Goal: Understand process/instructions

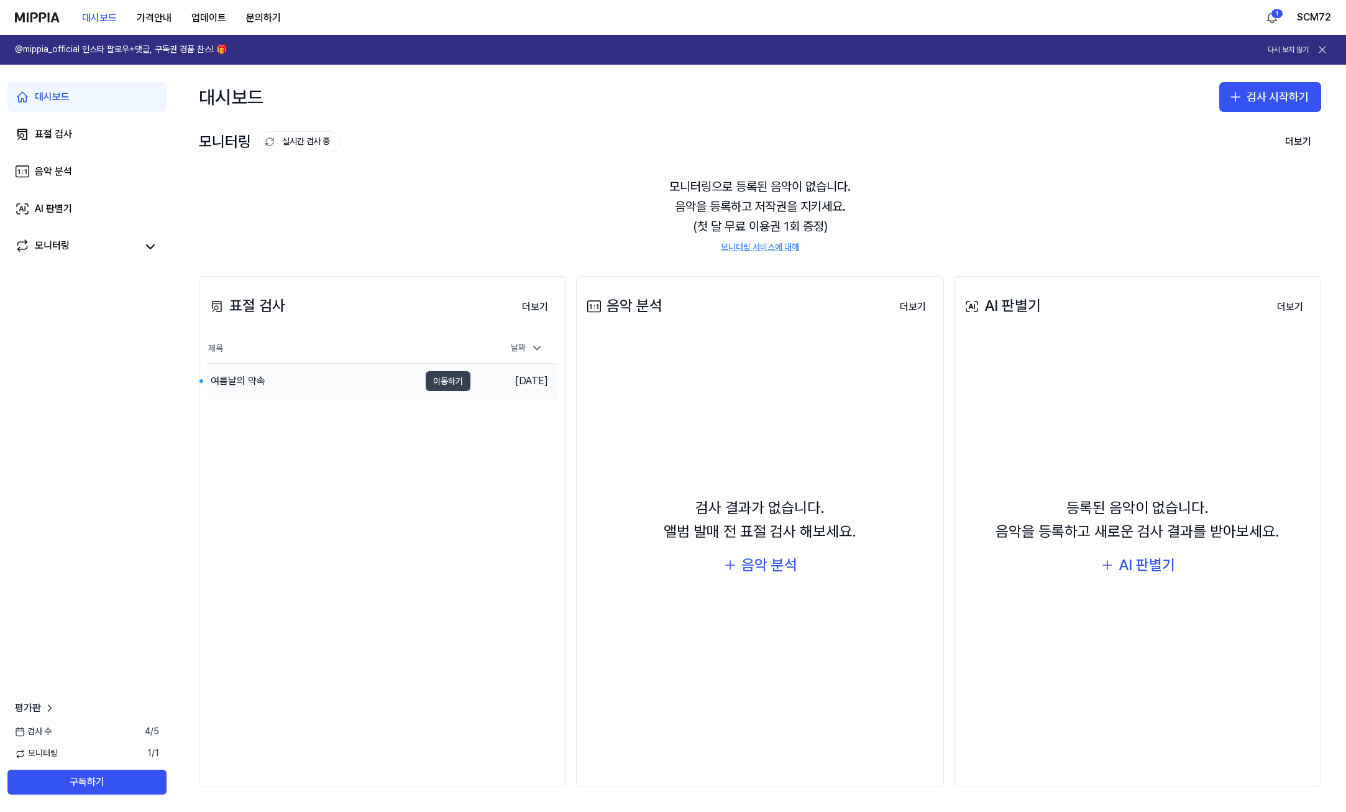
click at [461, 382] on button "이동하기" at bounding box center [448, 381] width 45 height 20
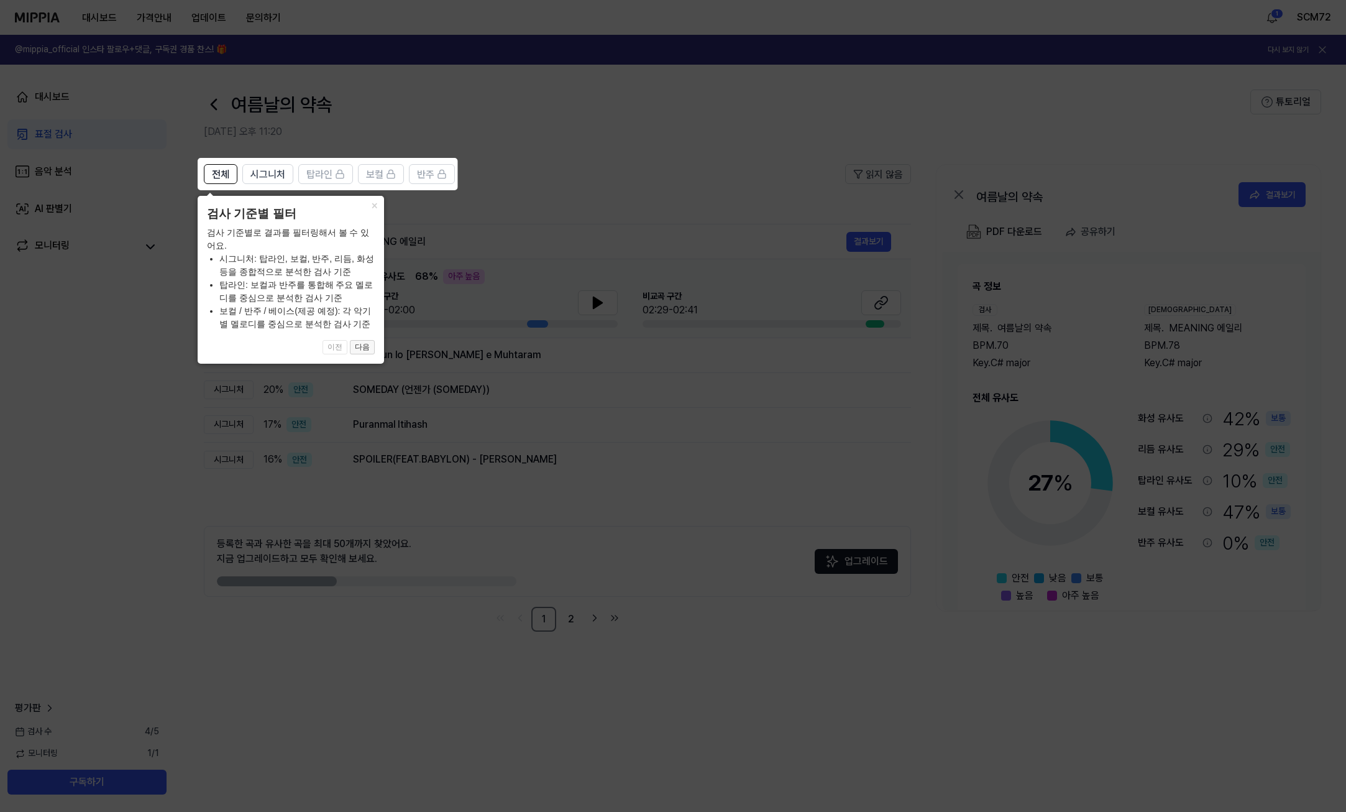
click at [367, 351] on button "다음" at bounding box center [362, 347] width 25 height 15
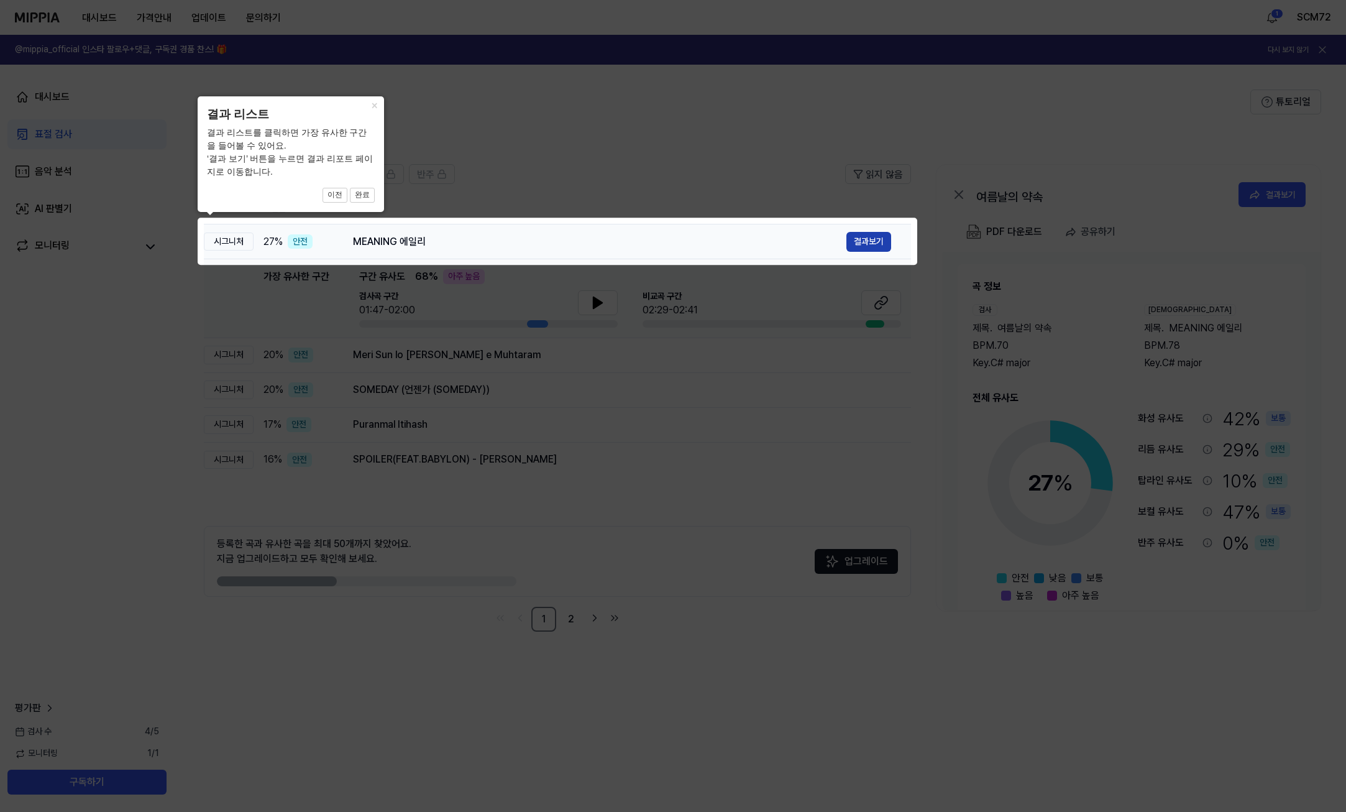
click at [881, 243] on button "결과보기" at bounding box center [869, 242] width 45 height 20
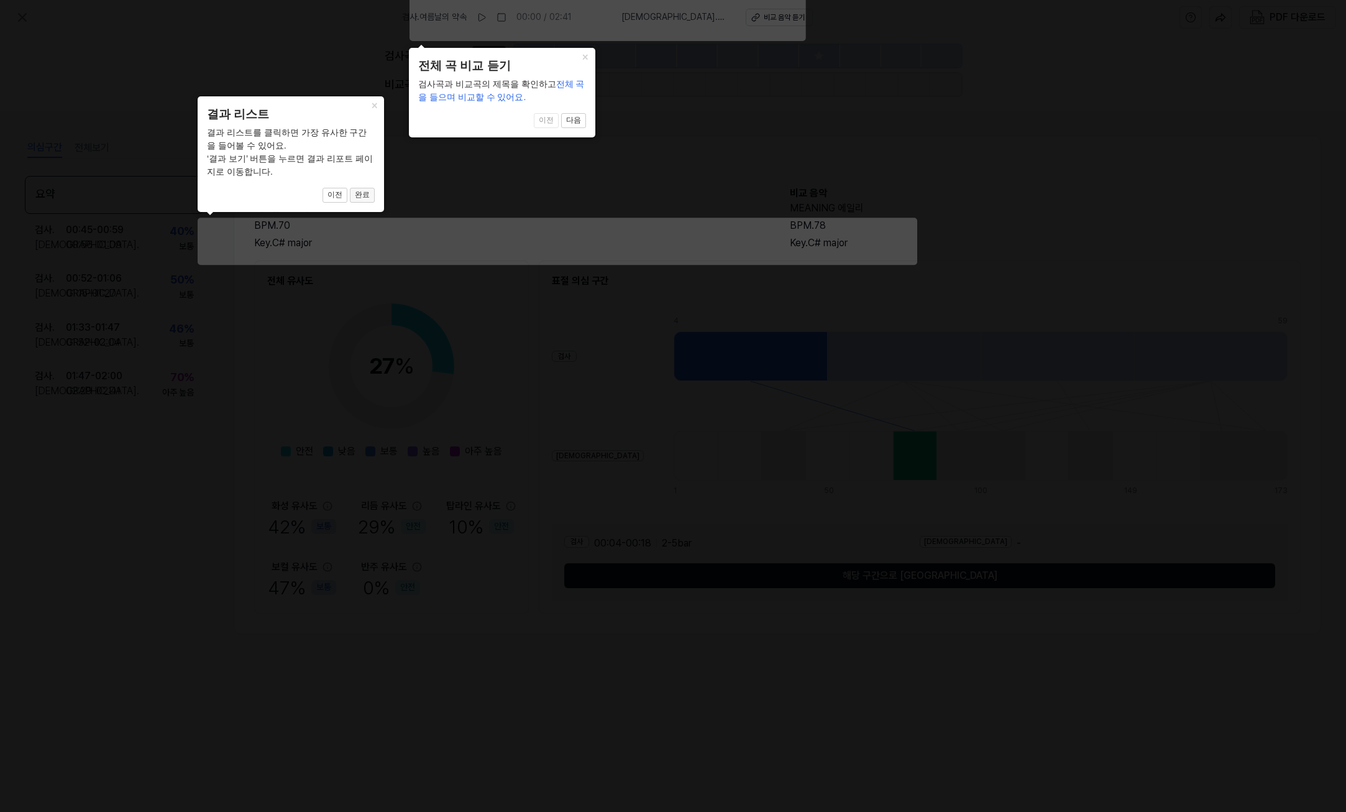
click at [361, 195] on button "완료" at bounding box center [362, 195] width 25 height 15
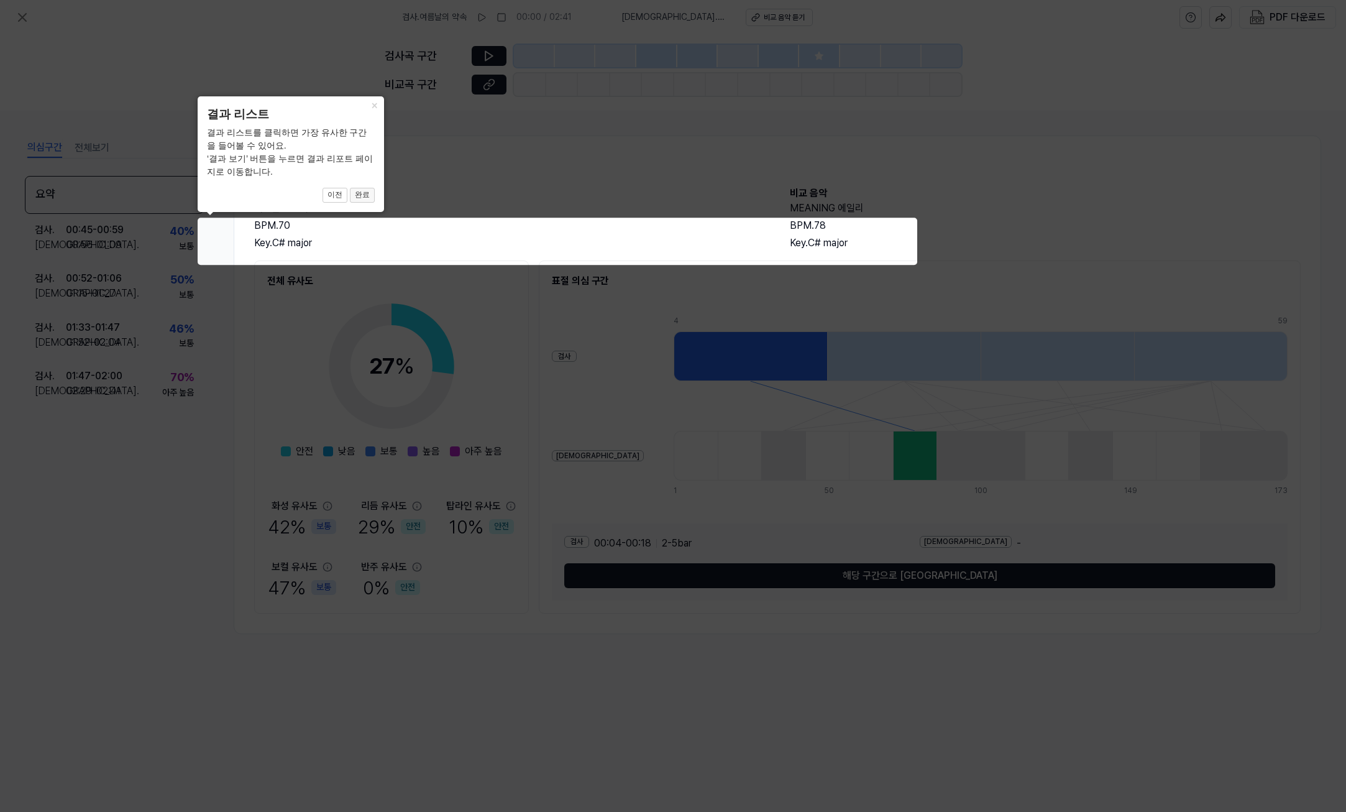
click at [370, 193] on button "완료" at bounding box center [362, 195] width 25 height 15
click at [367, 194] on button "완료" at bounding box center [362, 195] width 25 height 15
click at [362, 197] on button "완료" at bounding box center [362, 195] width 25 height 15
click at [699, 170] on icon at bounding box center [673, 406] width 1346 height 812
click at [722, 223] on icon at bounding box center [673, 406] width 1346 height 812
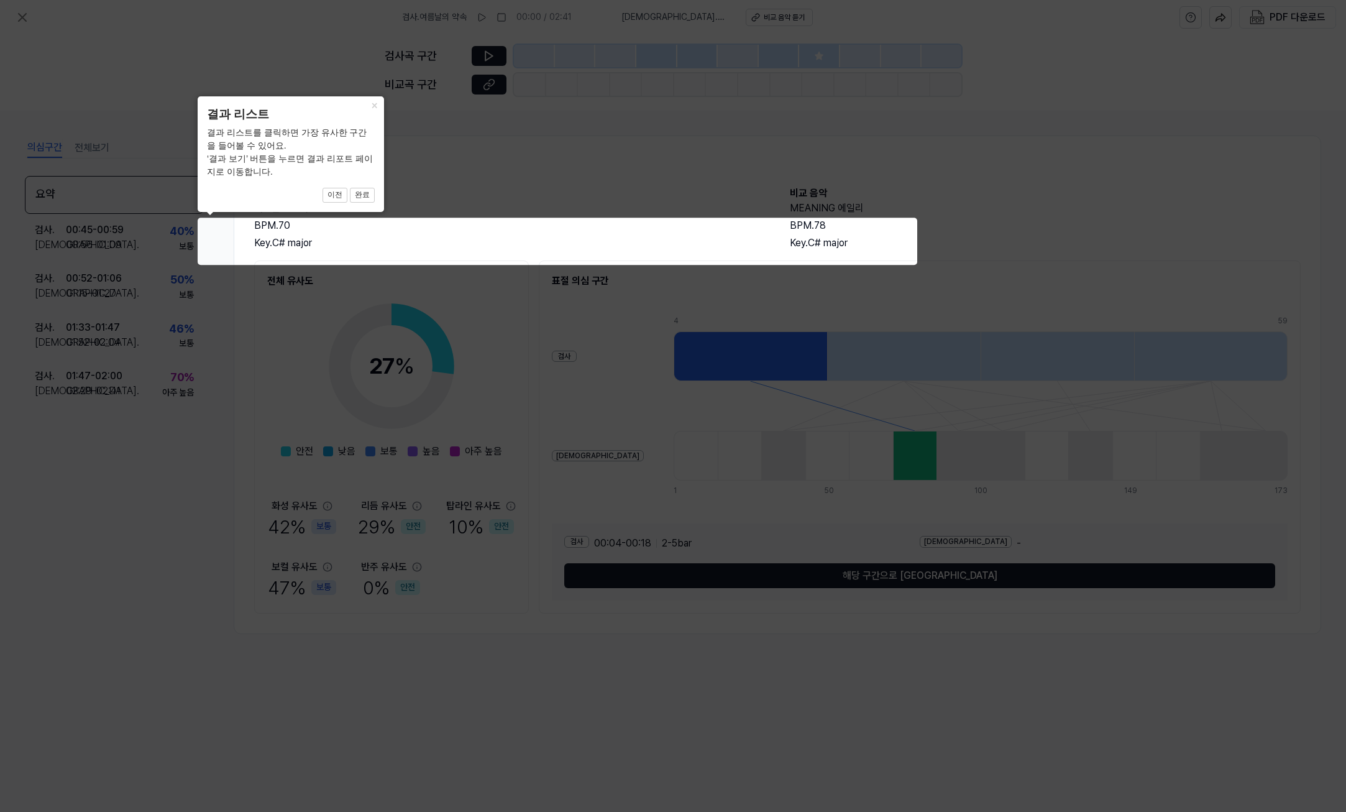
click at [808, 251] on icon at bounding box center [673, 406] width 1346 height 812
click at [347, 249] on icon at bounding box center [673, 406] width 1346 height 812
click at [365, 196] on button "완료" at bounding box center [362, 195] width 25 height 15
click at [347, 193] on button "이전" at bounding box center [335, 195] width 25 height 15
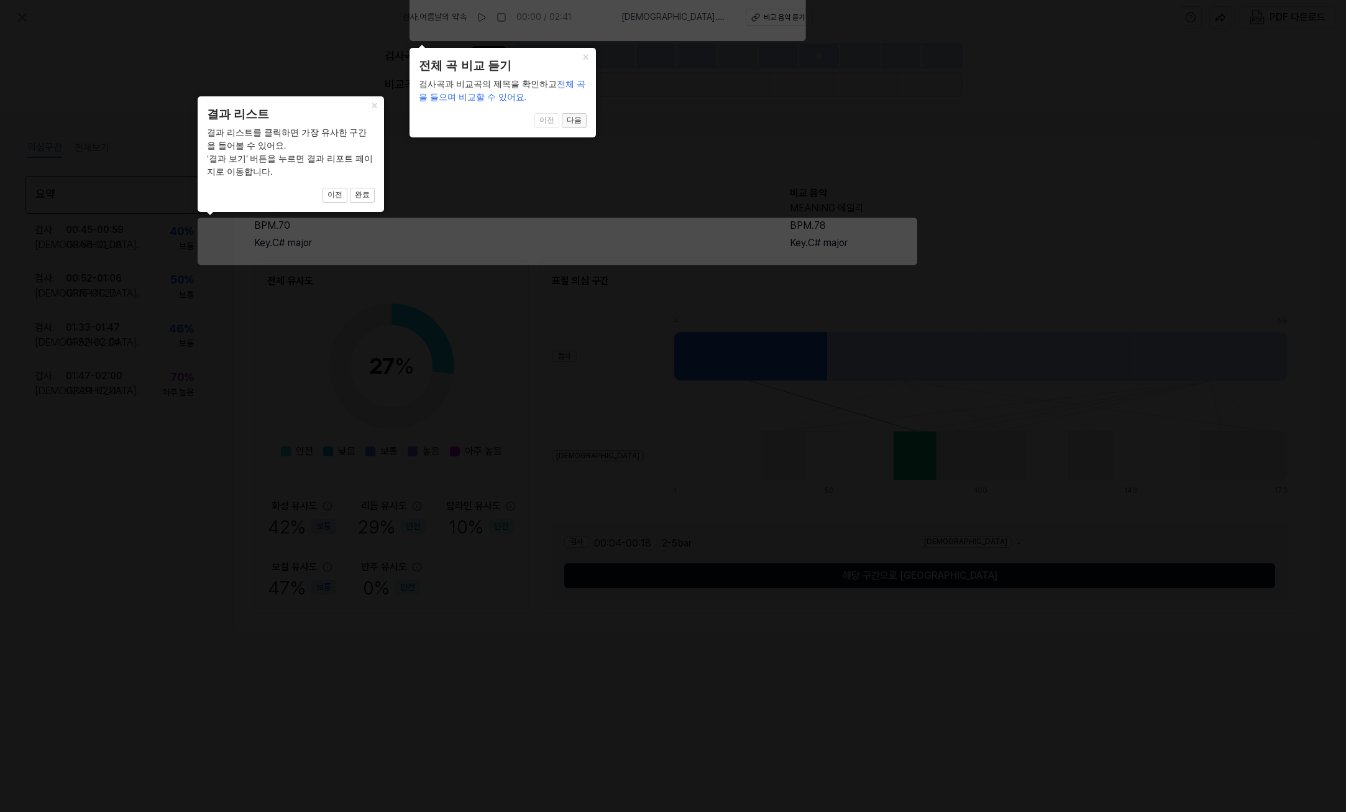
click at [582, 121] on button "다음" at bounding box center [574, 120] width 25 height 15
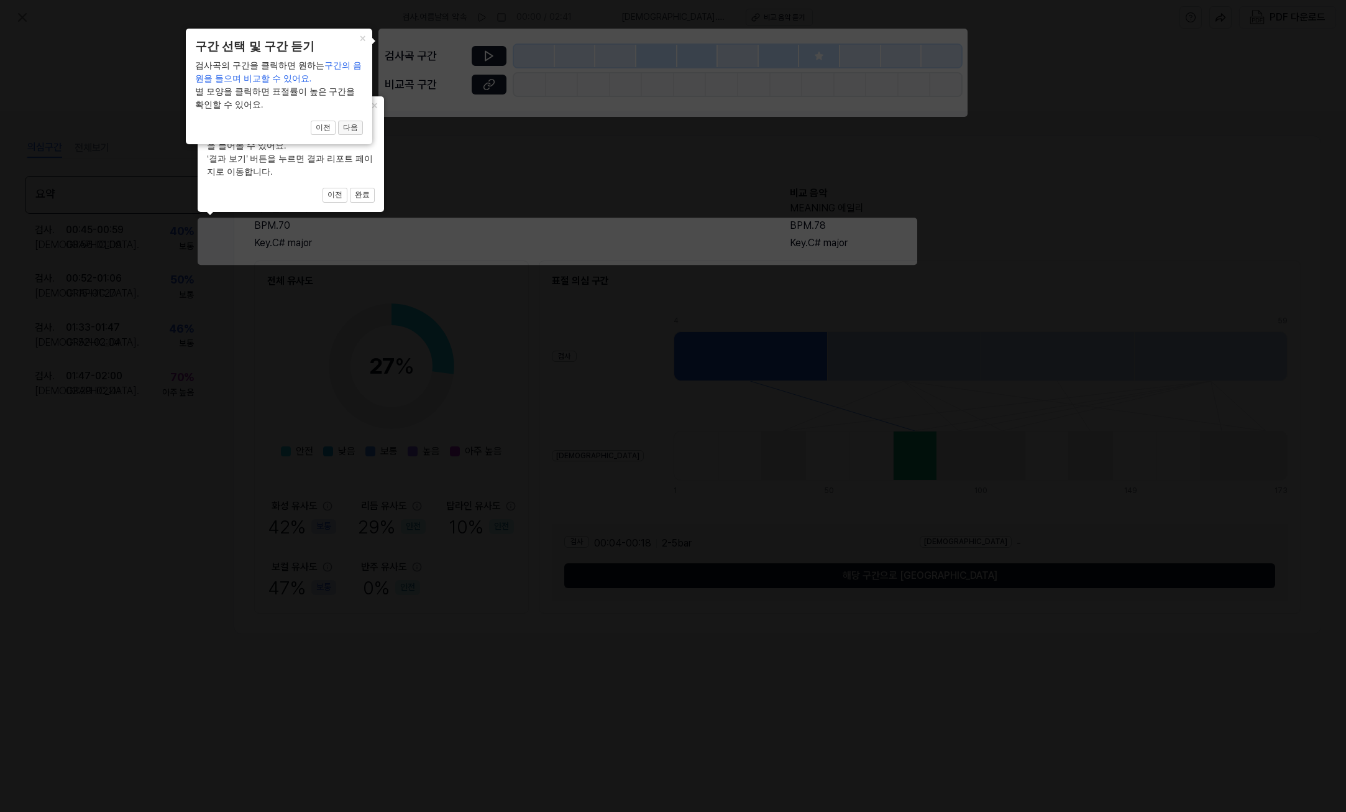
click at [350, 132] on button "다음" at bounding box center [350, 128] width 25 height 15
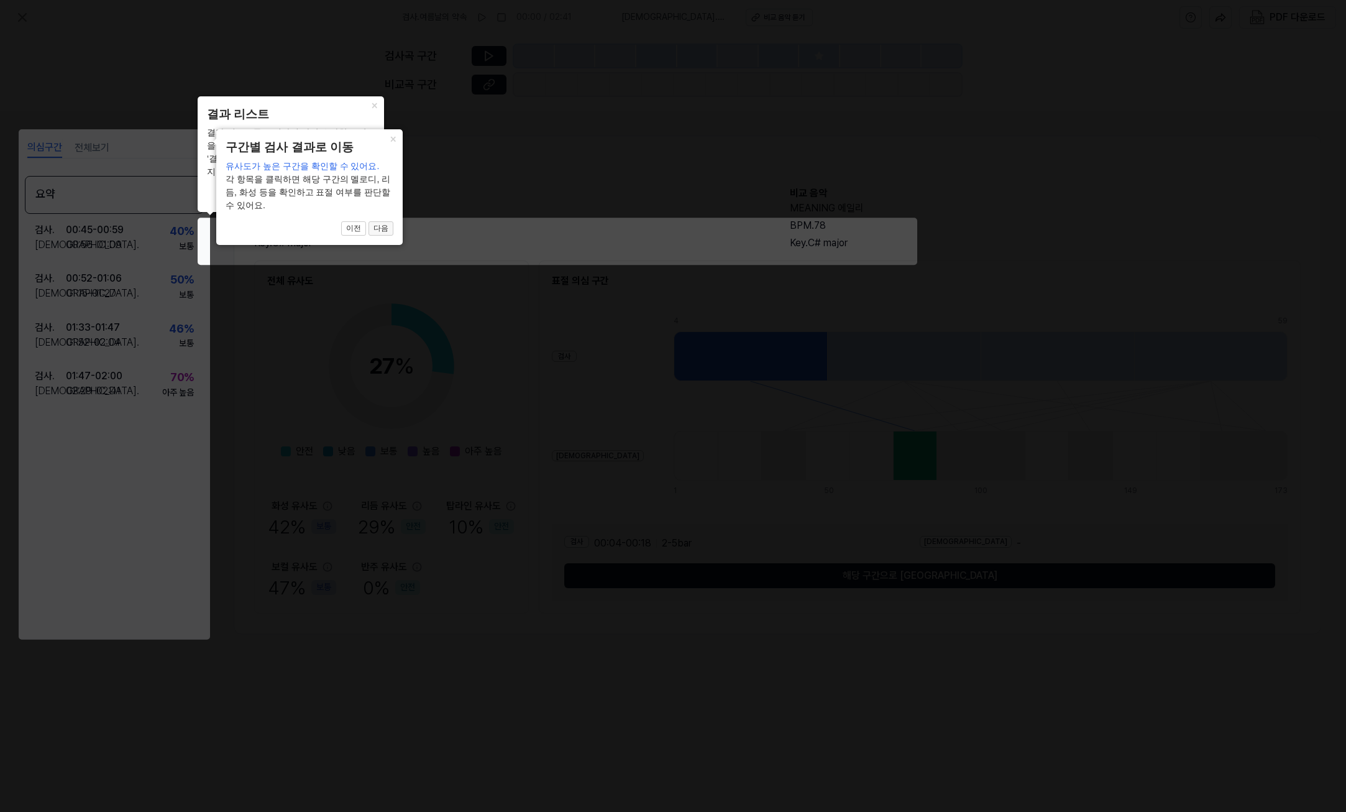
click at [379, 229] on button "다음" at bounding box center [381, 228] width 25 height 15
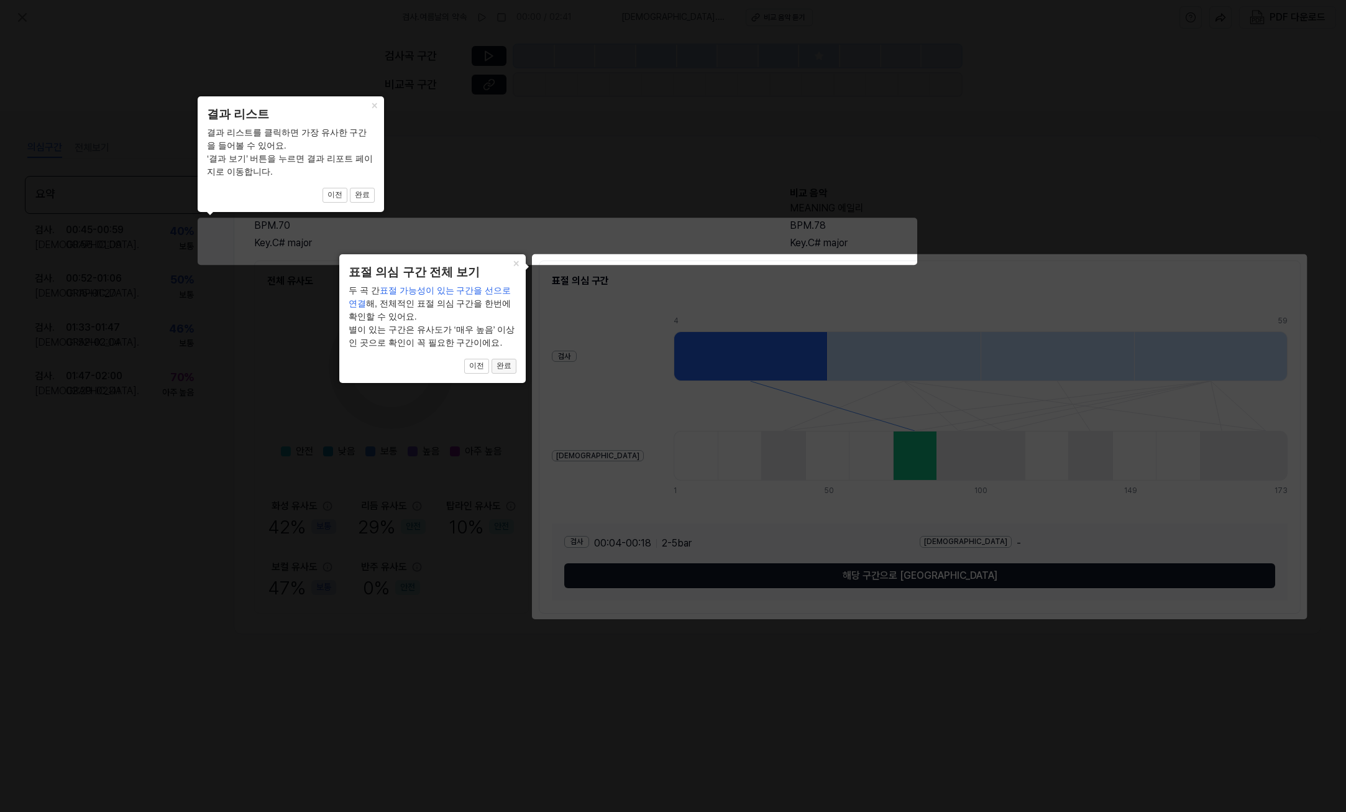
click at [513, 369] on button "완료" at bounding box center [504, 366] width 25 height 15
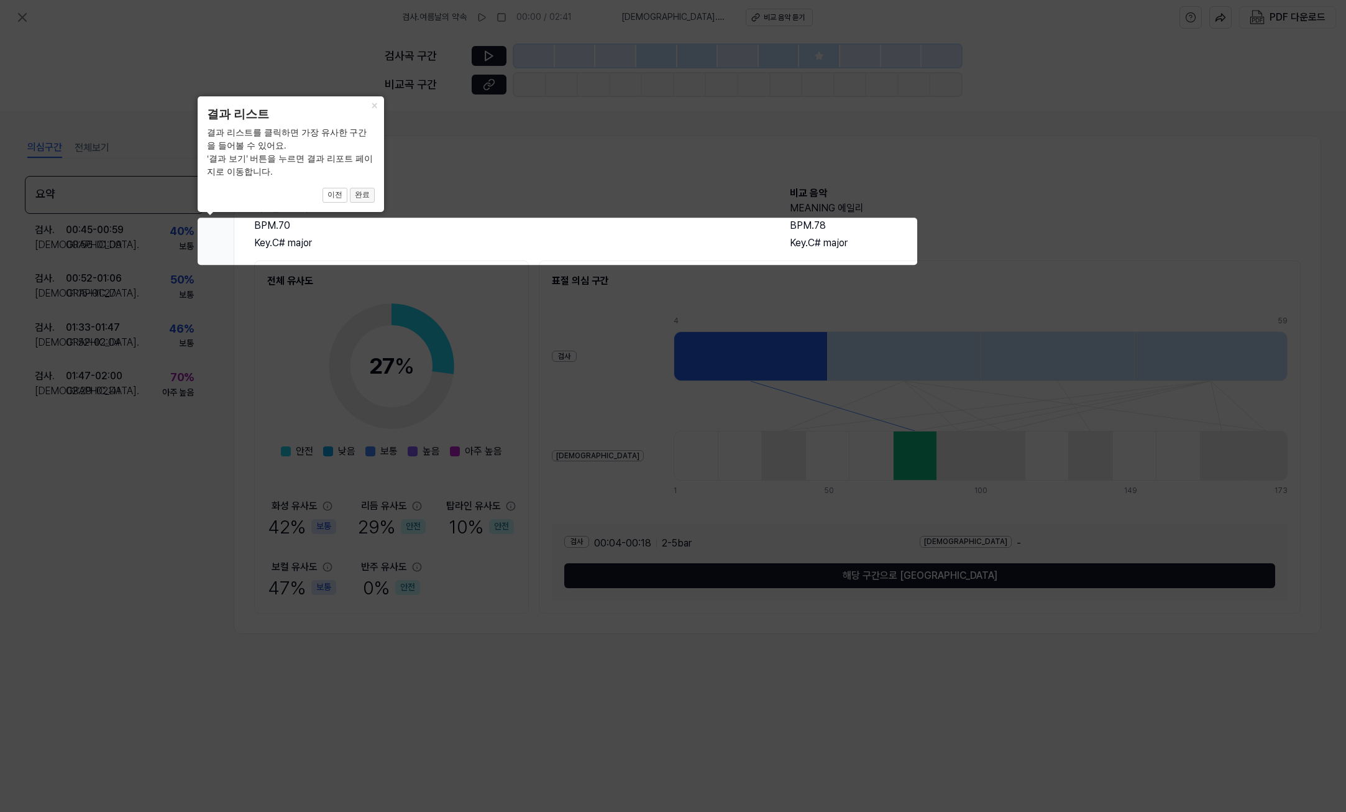
click at [371, 188] on button "완료" at bounding box center [362, 195] width 25 height 15
click at [359, 196] on button "완료" at bounding box center [362, 195] width 25 height 15
click at [362, 198] on button "완료" at bounding box center [362, 195] width 25 height 15
click at [361, 195] on button "완료" at bounding box center [362, 195] width 25 height 15
click at [576, 208] on icon at bounding box center [673, 406] width 1346 height 812
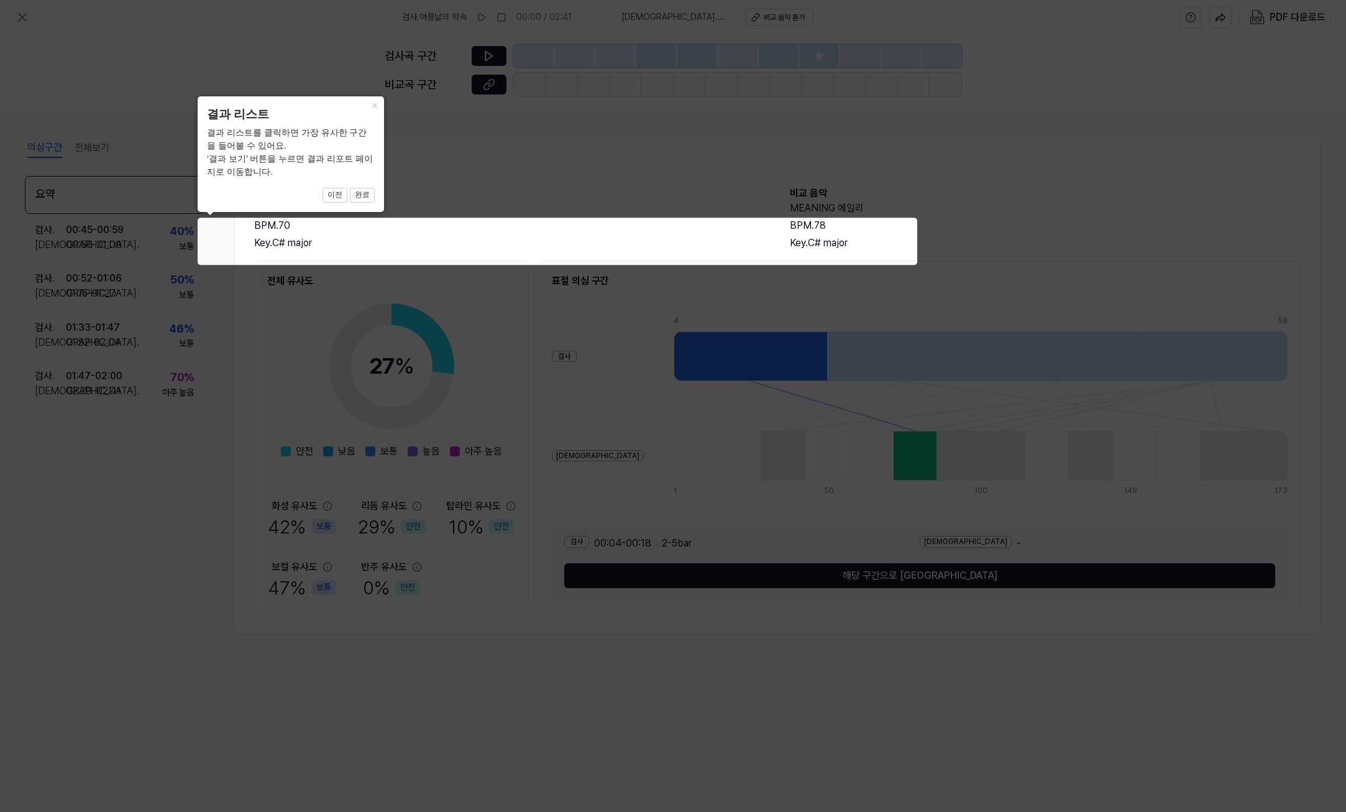
click at [878, 504] on icon at bounding box center [673, 406] width 1346 height 812
click at [246, 246] on icon at bounding box center [673, 406] width 1346 height 812
click at [377, 105] on button "×" at bounding box center [374, 104] width 20 height 17
click at [378, 107] on button "×" at bounding box center [374, 104] width 20 height 17
click at [725, 362] on icon at bounding box center [673, 406] width 1346 height 812
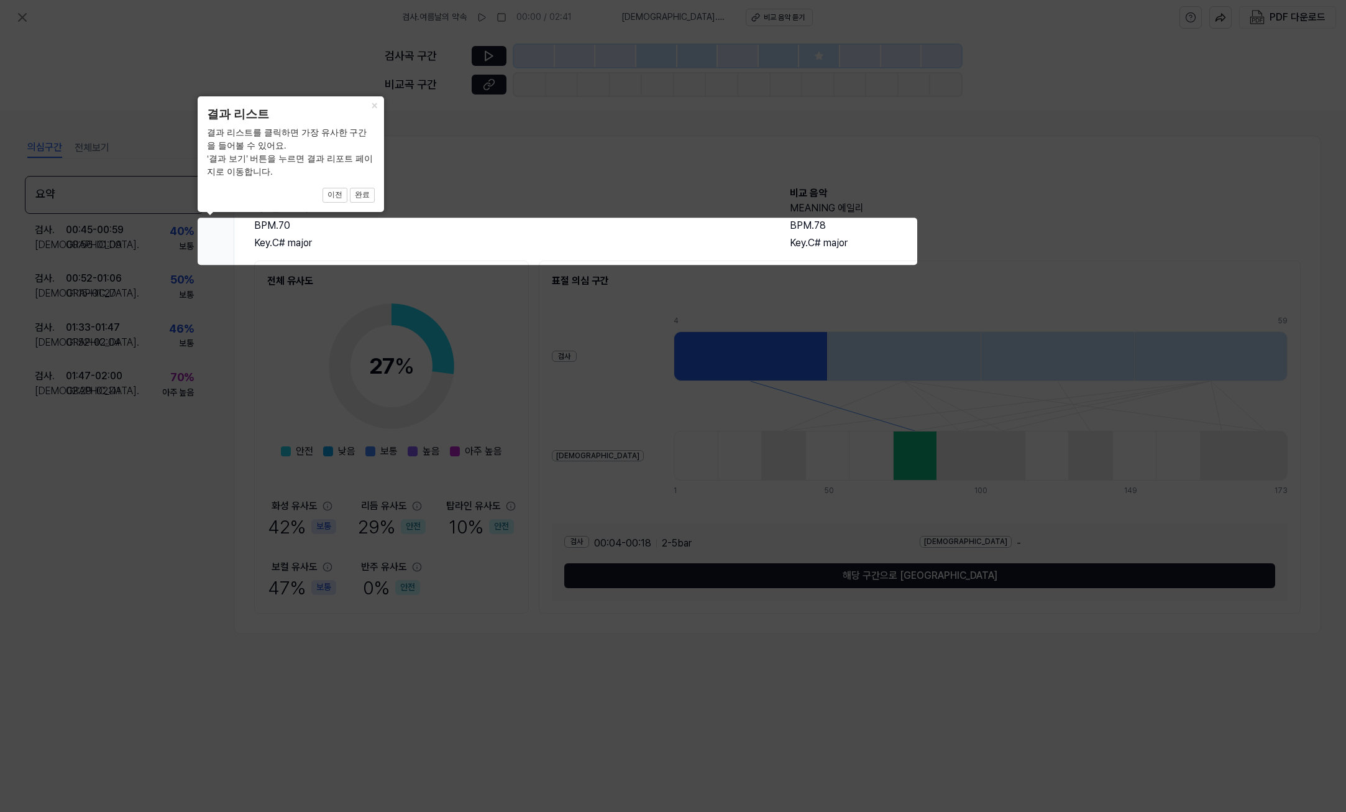
click at [876, 497] on icon at bounding box center [673, 406] width 1346 height 812
